Goal: Information Seeking & Learning: Understand process/instructions

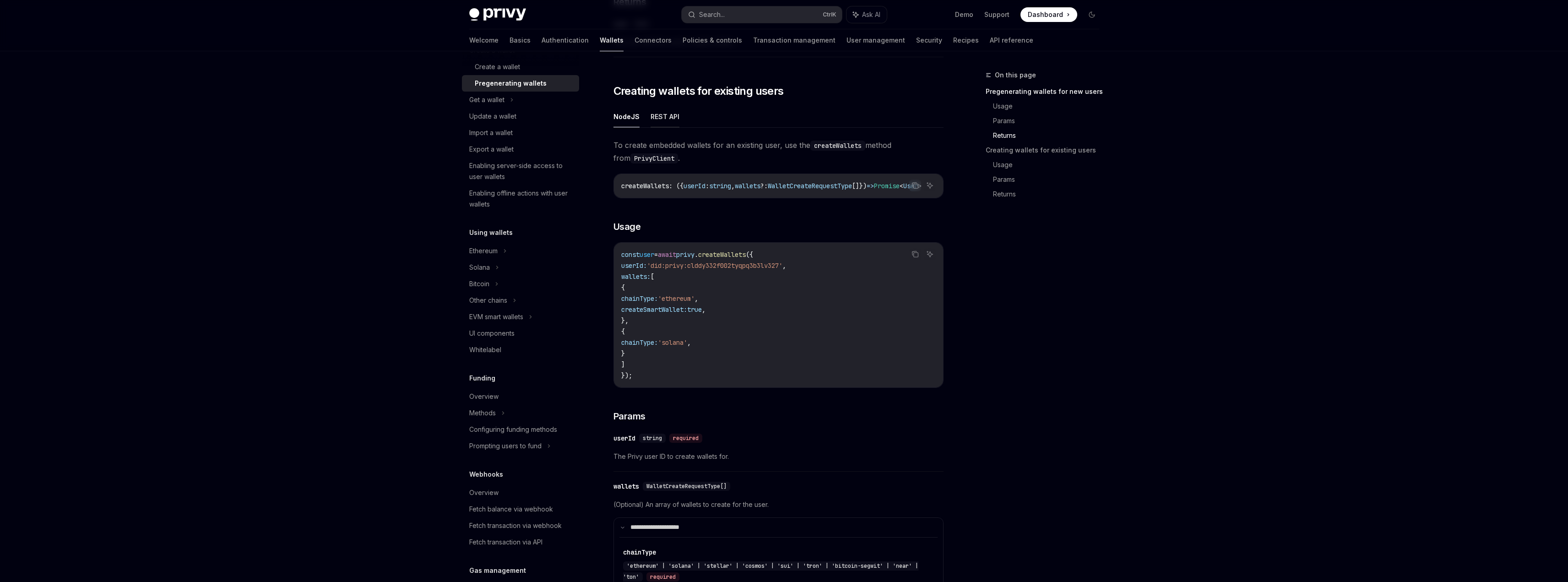
click at [654, 116] on button "REST API" at bounding box center [665, 116] width 29 height 21
type textarea "*"
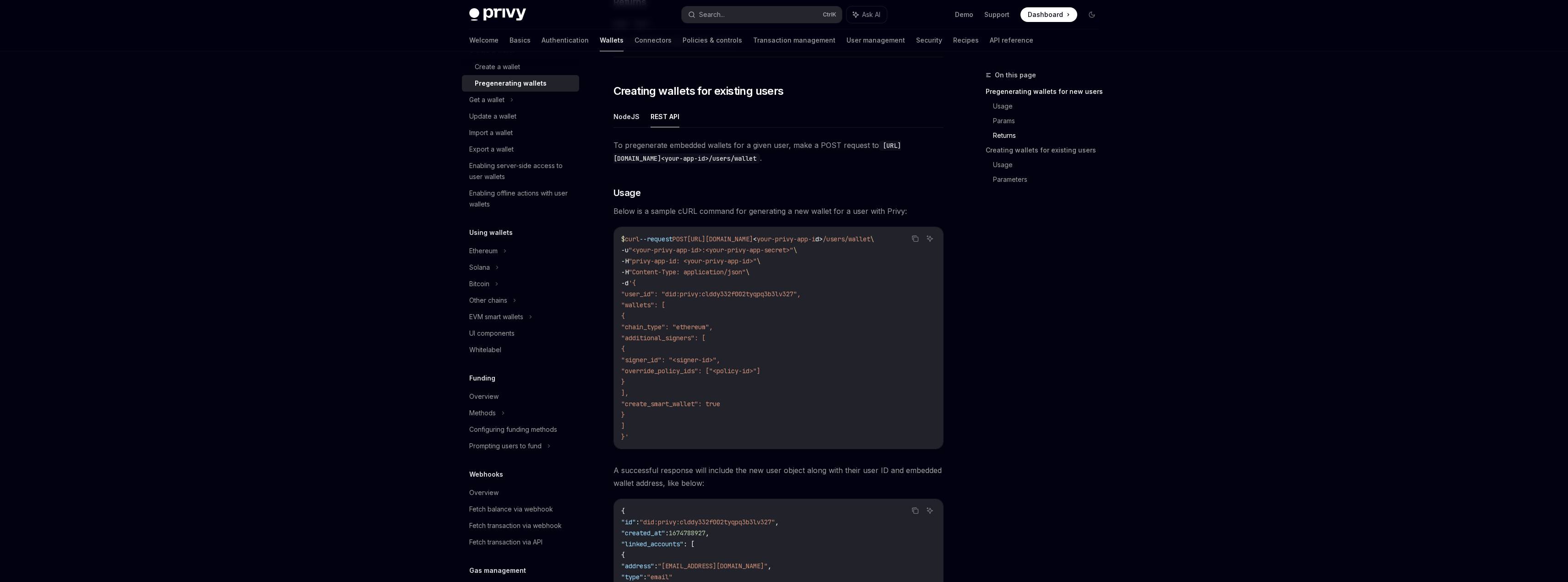
click at [305, 250] on div "Privy Docs home page Search... Ctrl K Ask AI Demo Support Dashboard Dashboard S…" at bounding box center [784, 134] width 1568 height 2322
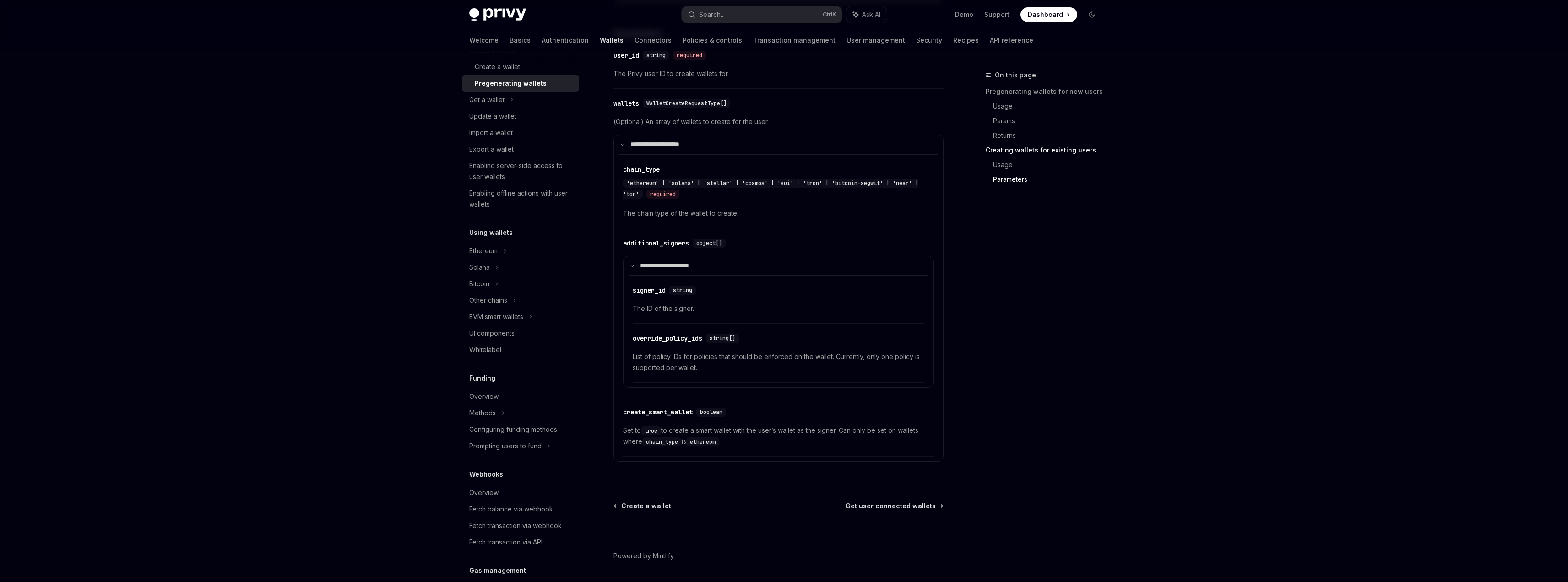
scroll to position [1714, 0]
drag, startPoint x: 1264, startPoint y: 369, endPoint x: 1281, endPoint y: 368, distance: 17.0
